Goal: Information Seeking & Learning: Learn about a topic

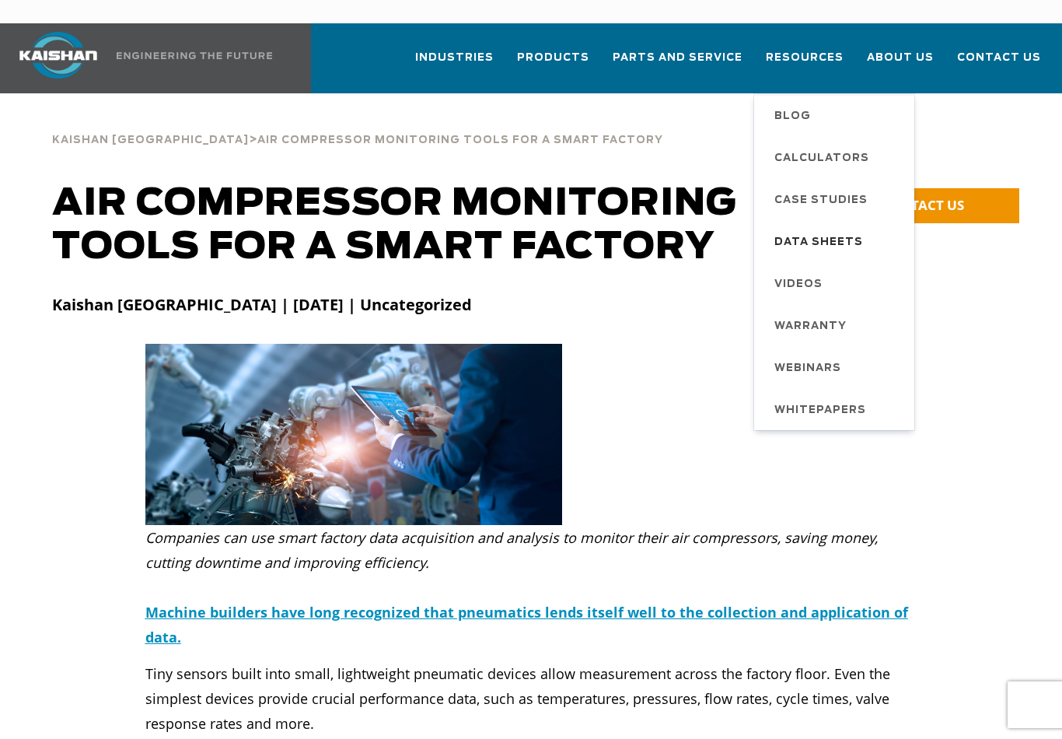
click at [833, 229] on span "Data Sheets" at bounding box center [818, 242] width 89 height 26
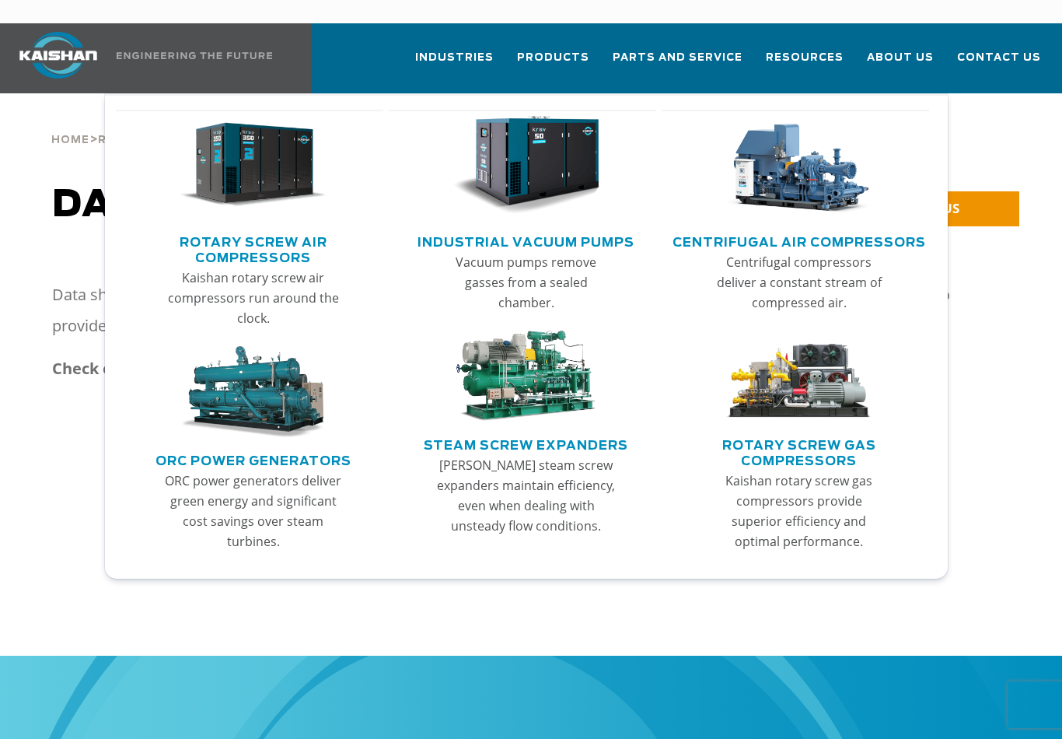
click at [257, 202] on link "Main menu" at bounding box center [253, 169] width 241 height 119
click at [273, 240] on link "Rotary Screw Air Compressors" at bounding box center [254, 248] width 260 height 39
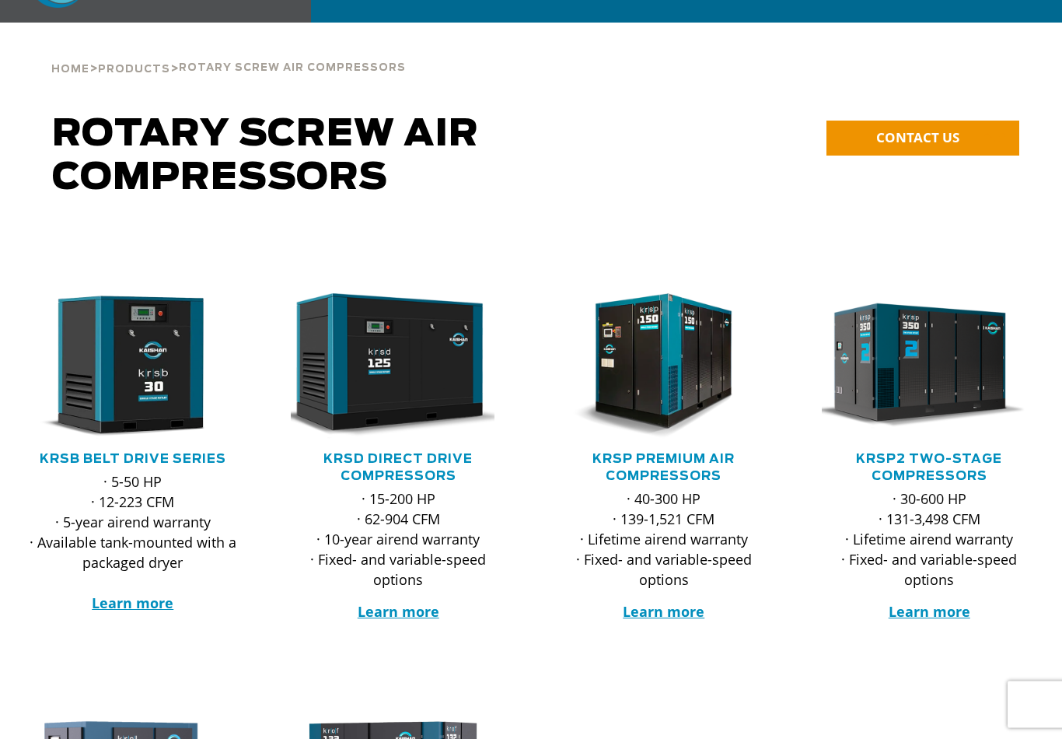
scroll to position [72, 0]
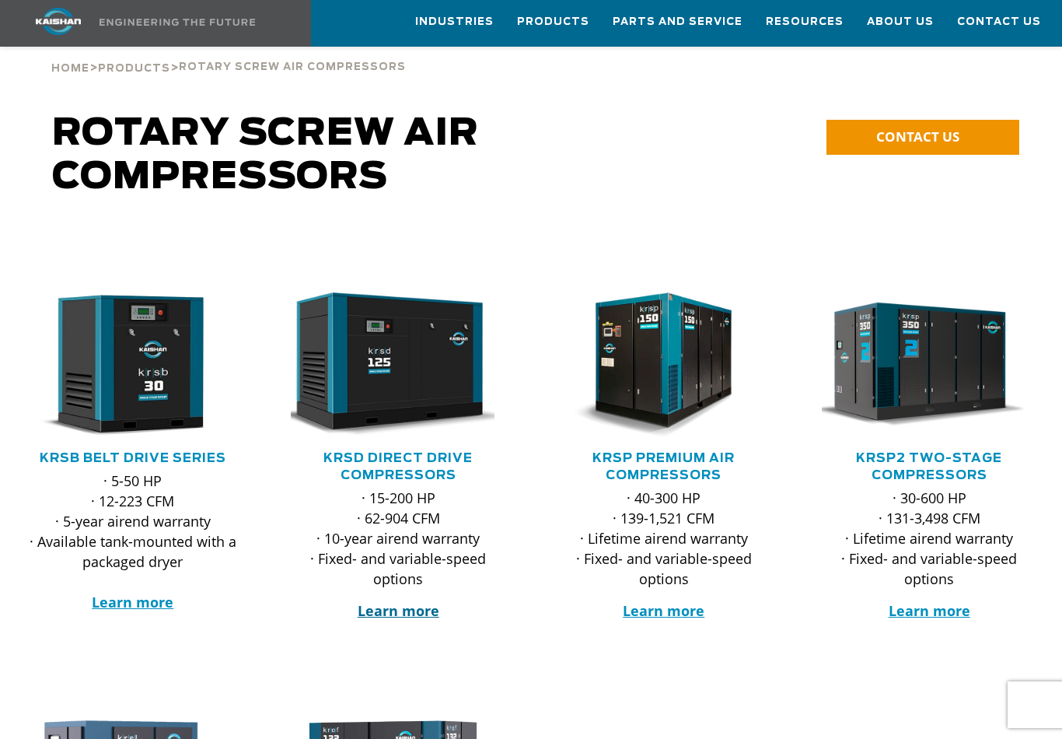
click at [397, 601] on strong "Learn more" at bounding box center [399, 610] width 82 height 19
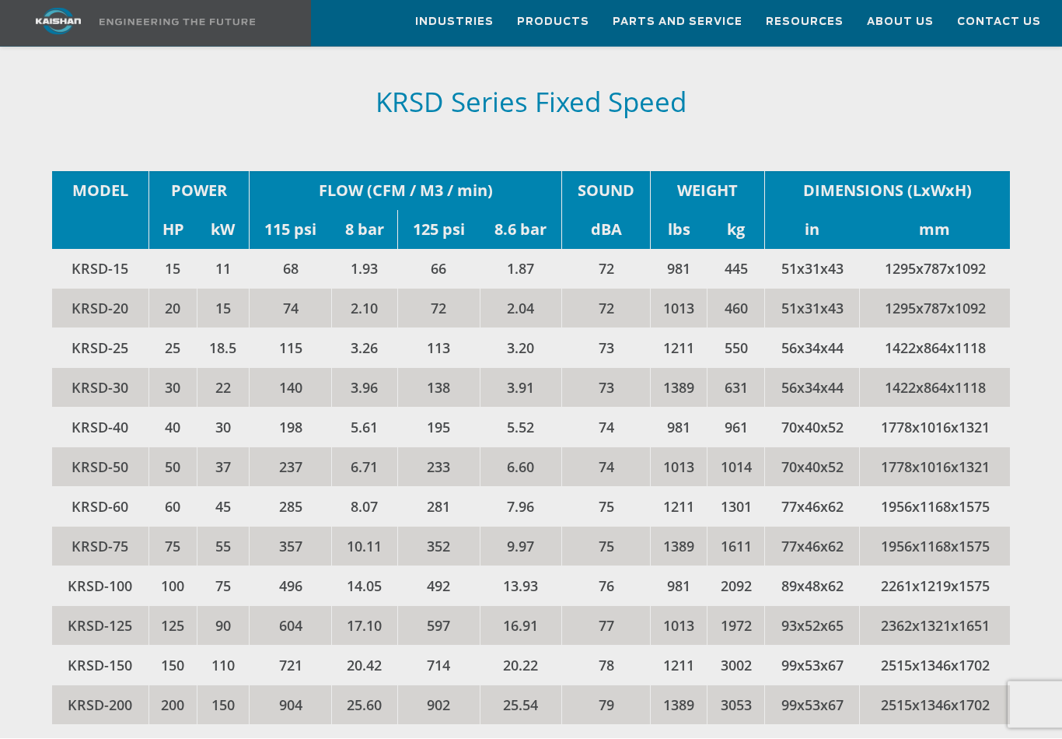
scroll to position [2302, 0]
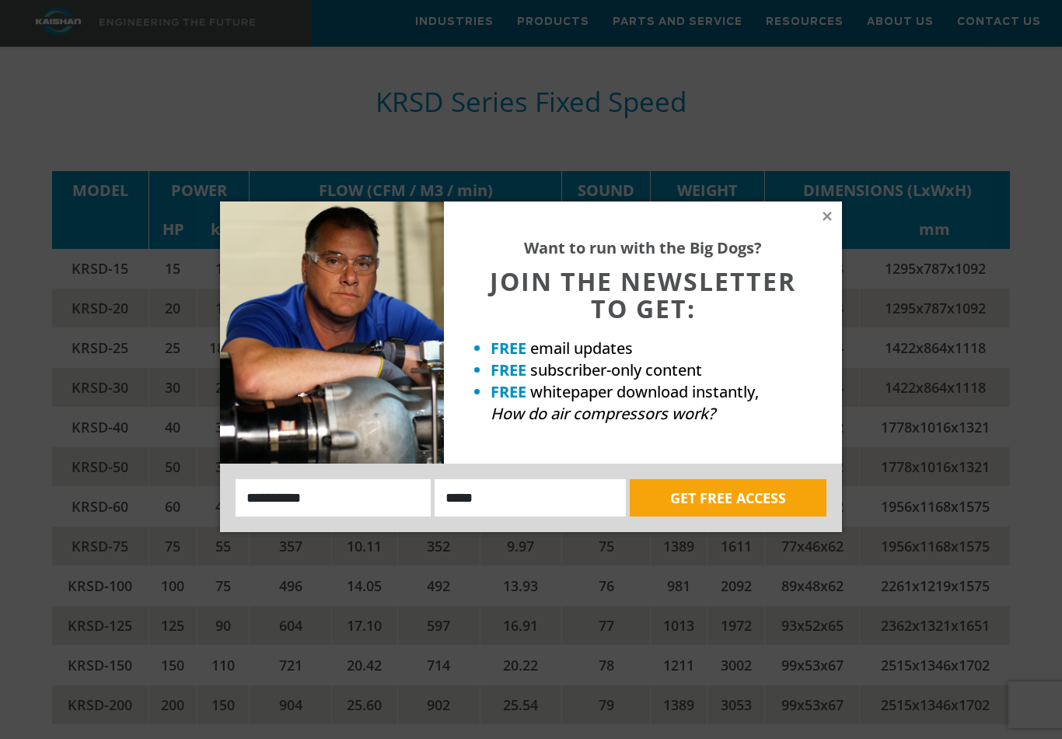
click at [819, 228] on div "Want to run with the Big Dogs? JOIN THE NEWSLETTER TO GET: FREE email updates F…" at bounding box center [643, 332] width 398 height 262
click at [833, 210] on icon at bounding box center [827, 216] width 14 height 14
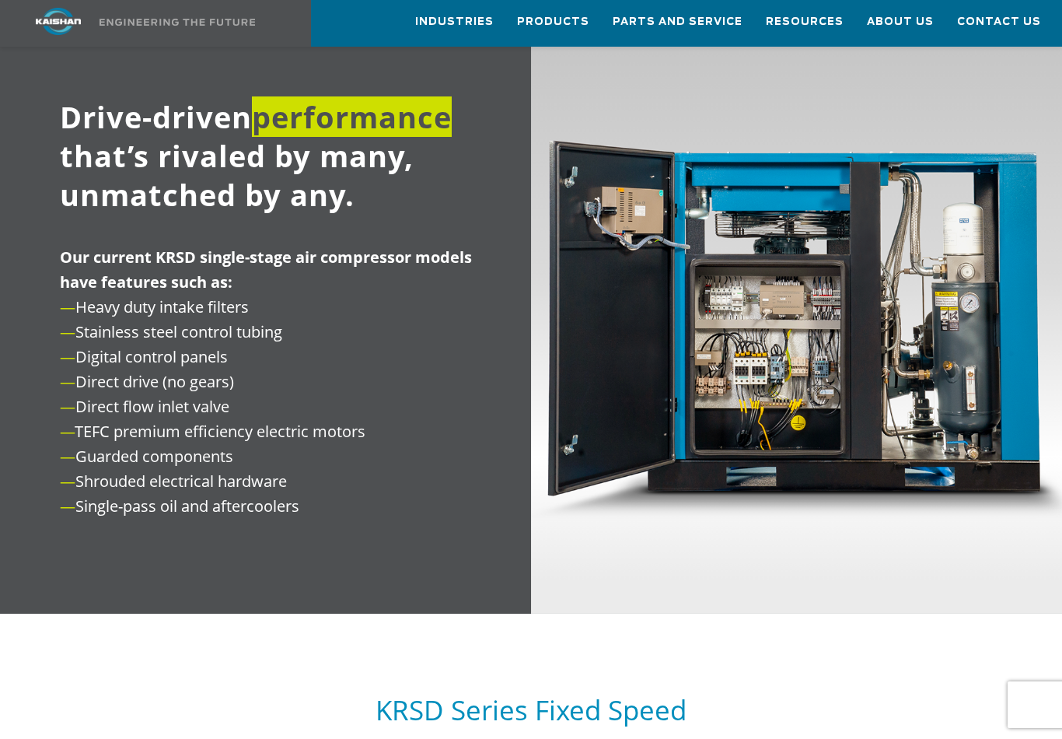
scroll to position [1692, 0]
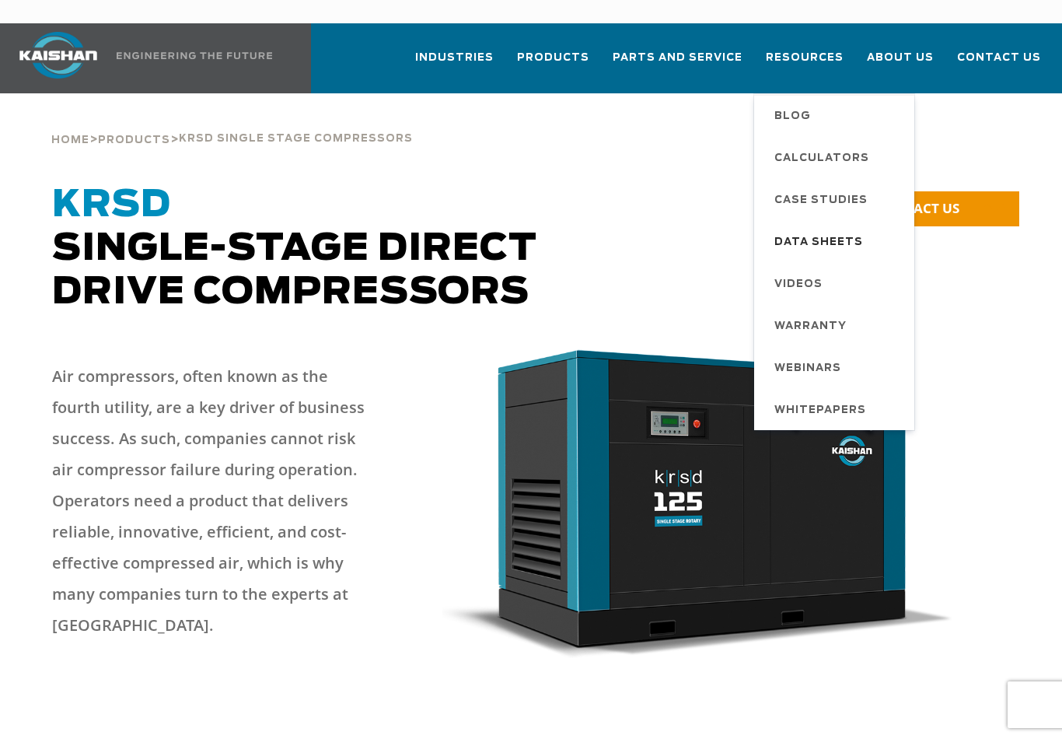
click at [852, 229] on span "Data Sheets" at bounding box center [818, 242] width 89 height 26
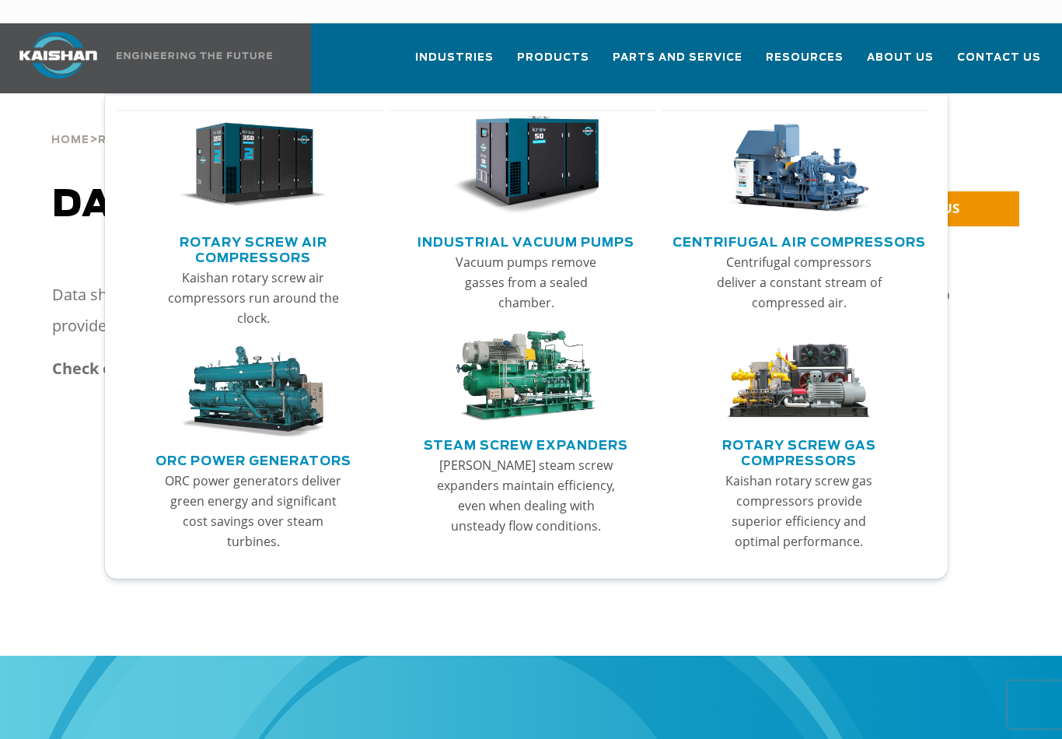
click at [253, 187] on img "Main menu" at bounding box center [253, 165] width 147 height 99
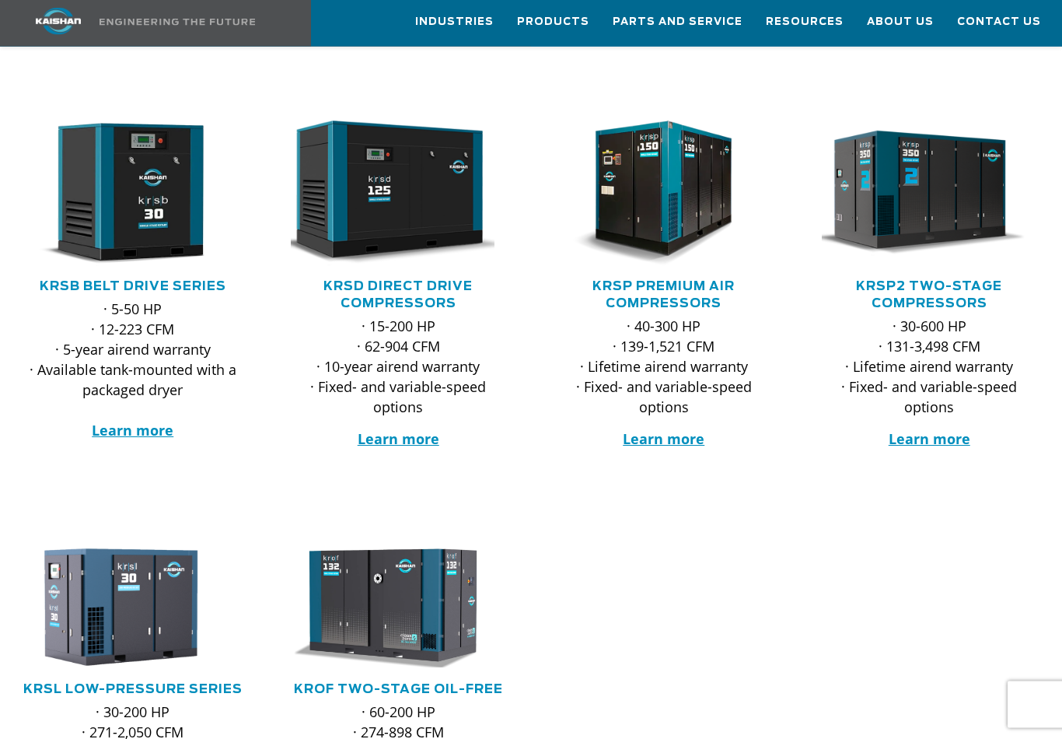
scroll to position [245, 0]
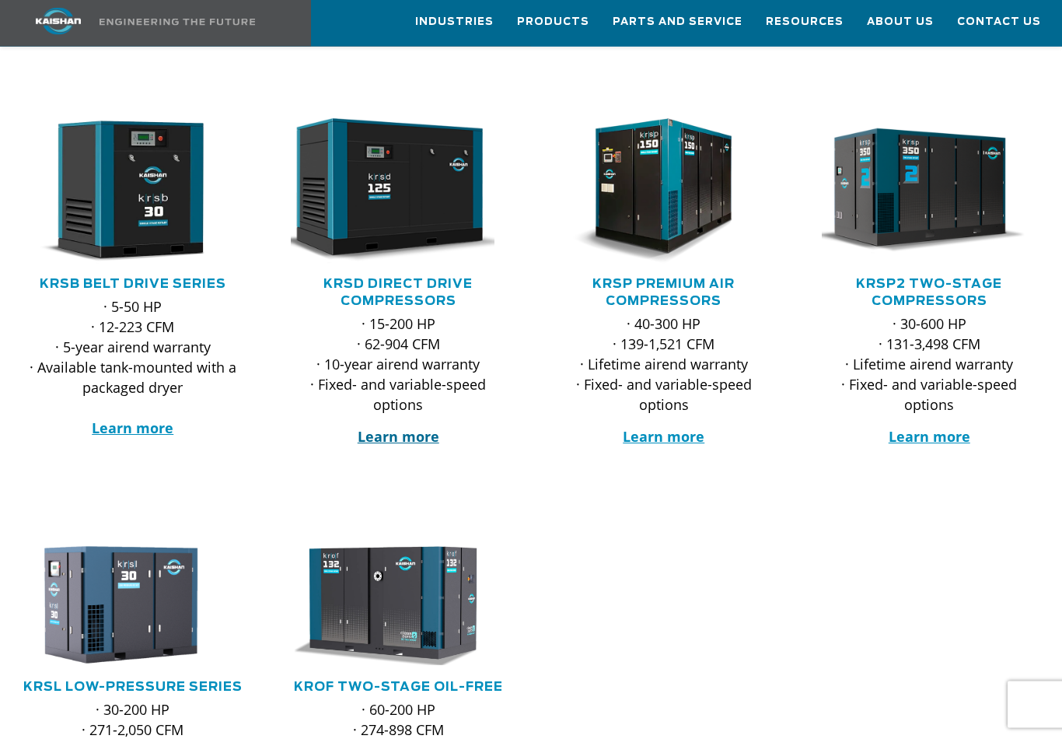
click at [397, 428] on strong "Learn more" at bounding box center [399, 437] width 82 height 19
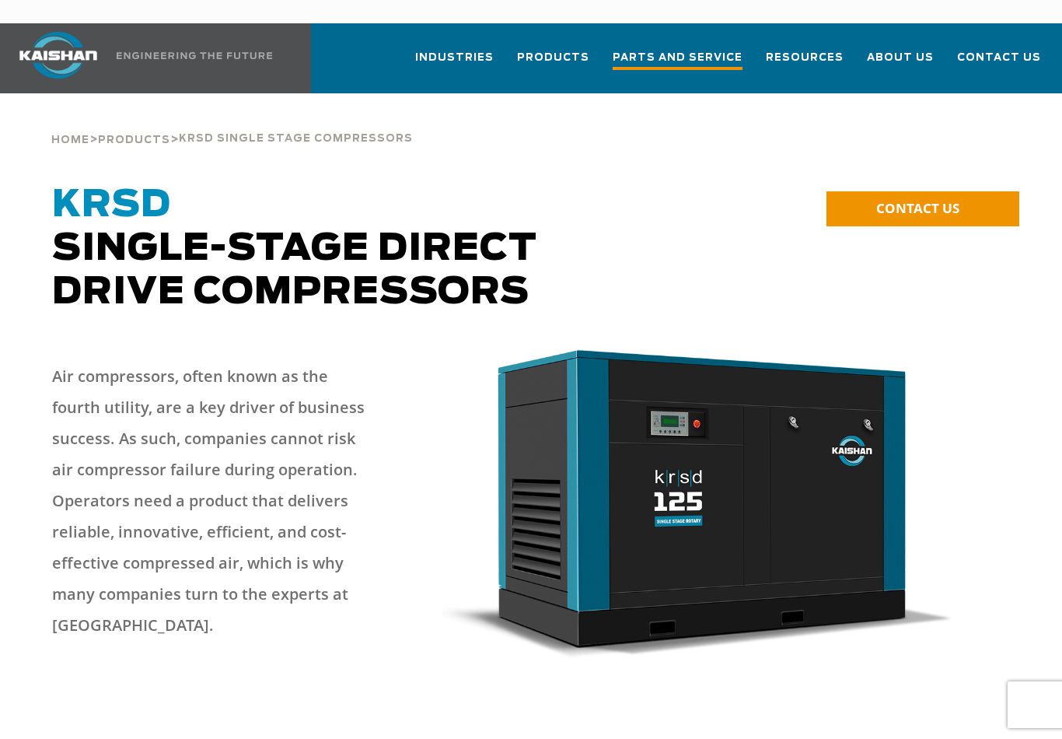
click at [706, 49] on span "Parts and Service" at bounding box center [678, 59] width 130 height 21
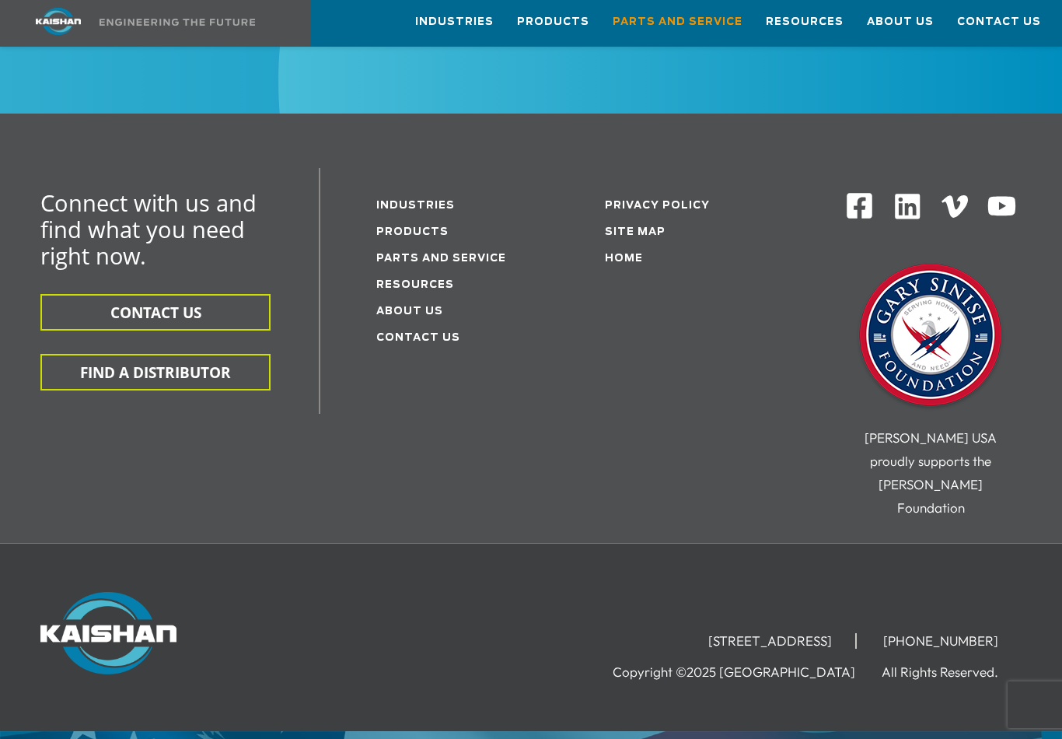
scroll to position [2031, 0]
